Goal: Task Accomplishment & Management: Manage account settings

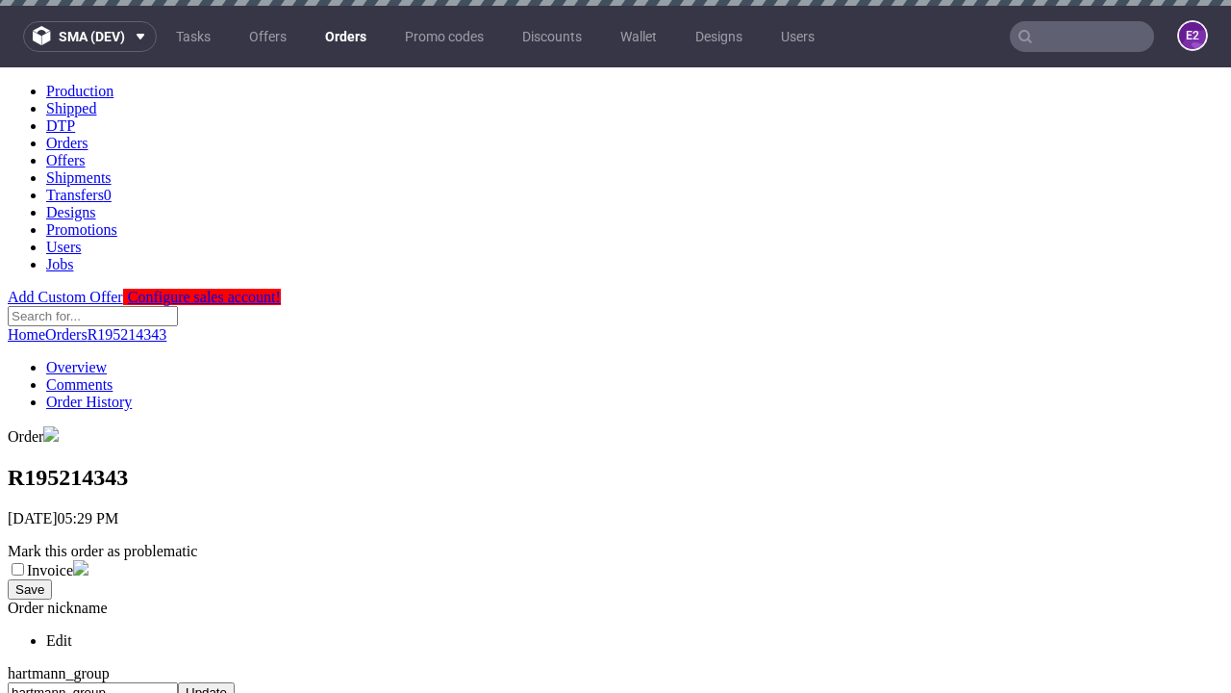
scroll to position [745, 0]
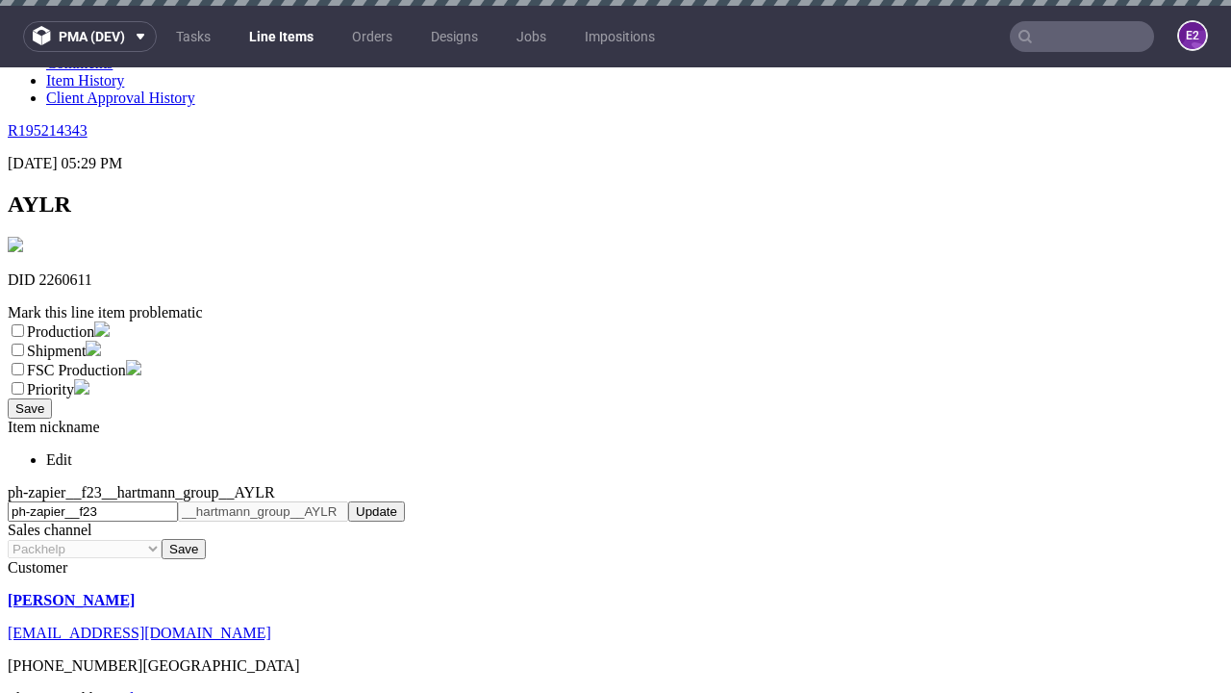
scroll to position [6, 0]
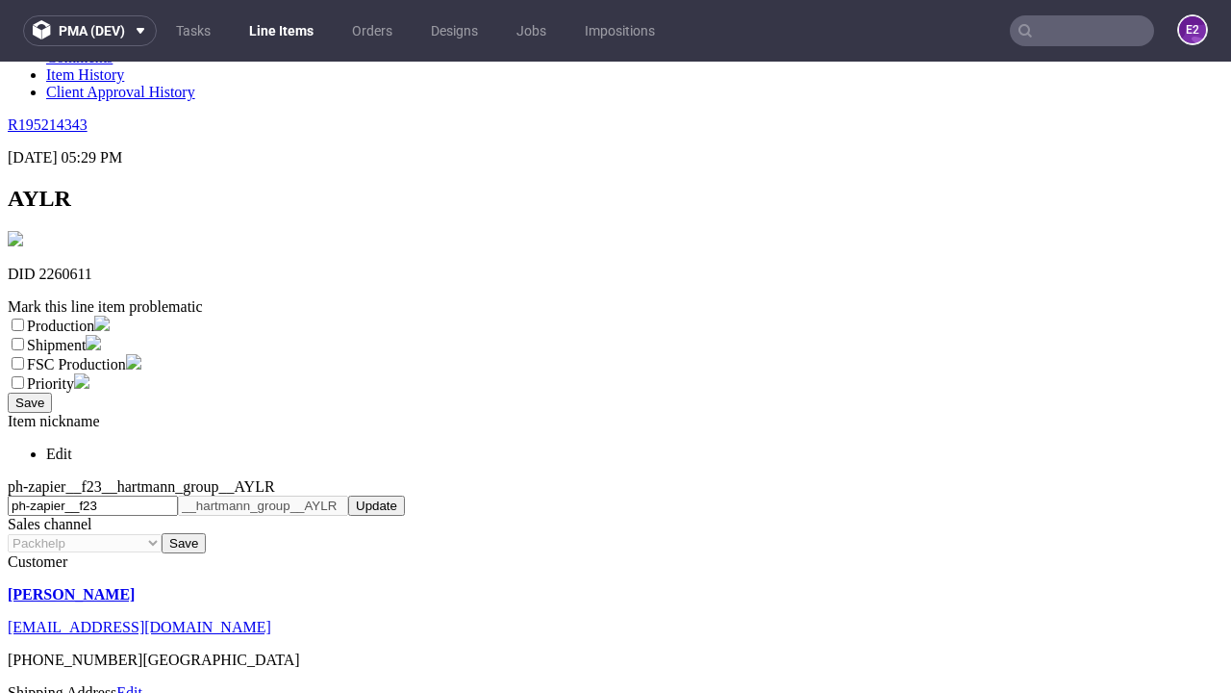
select select "dtp_ca_needed"
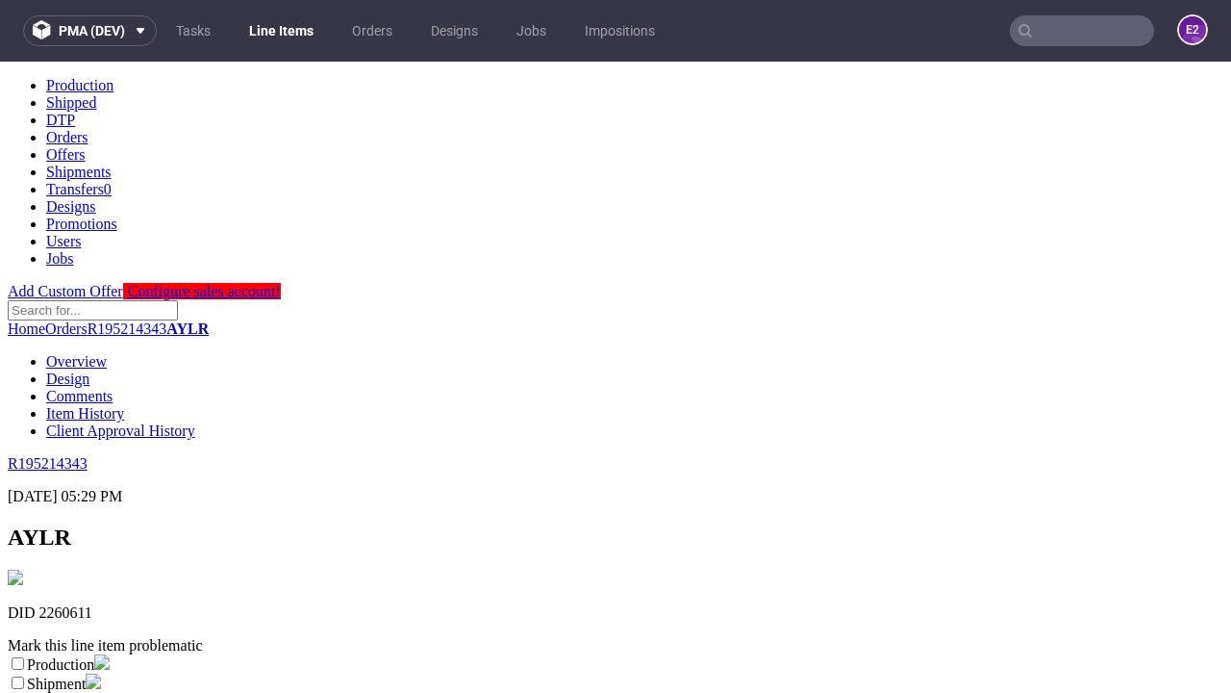
scroll to position [0, 0]
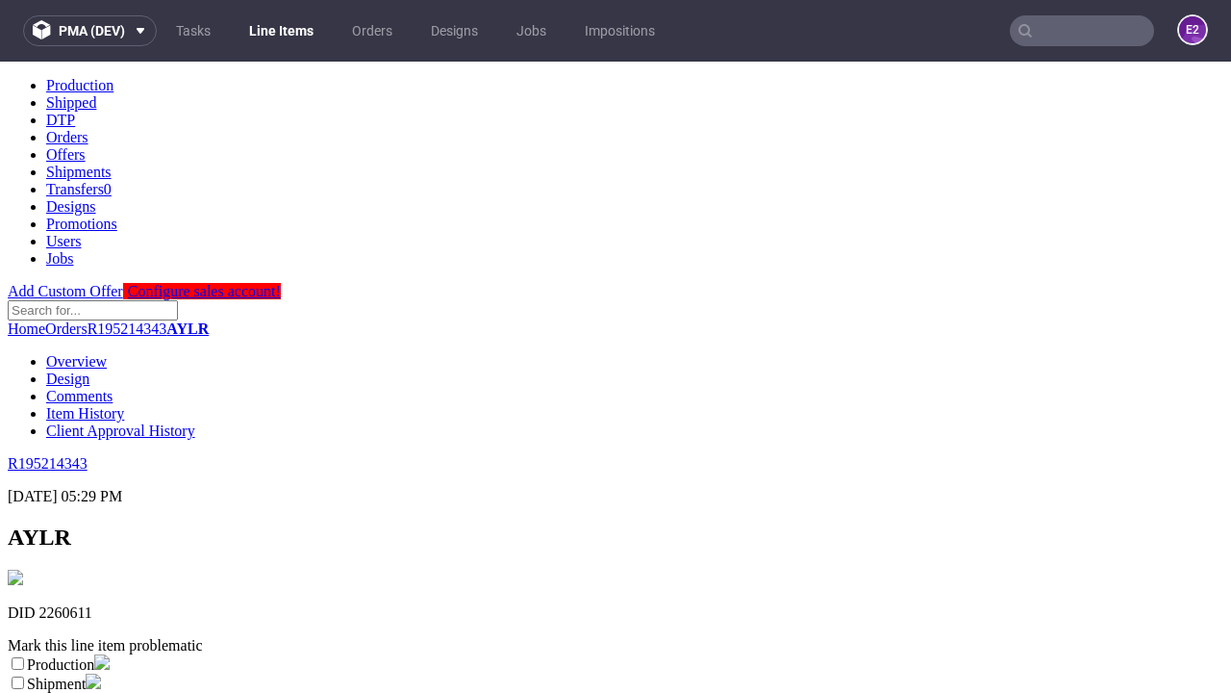
checkbox input "true"
